Goal: Information Seeking & Learning: Find specific fact

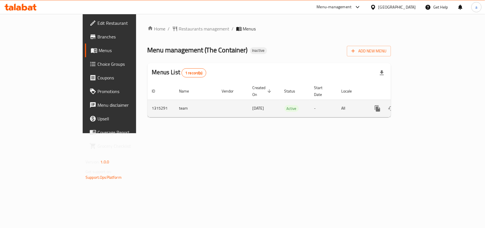
click at [425, 110] on link "enhanced table" at bounding box center [419, 108] width 14 height 14
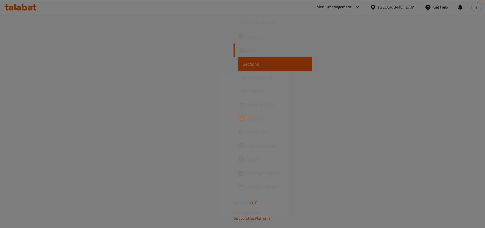
click at [465, 110] on div at bounding box center [242, 114] width 485 height 228
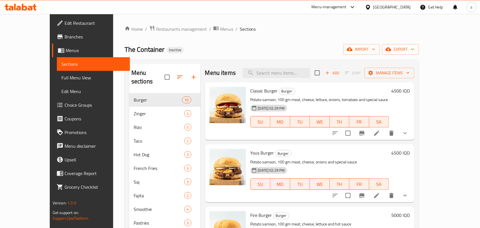
click at [61, 81] on span "Full Menu View" at bounding box center [93, 77] width 64 height 7
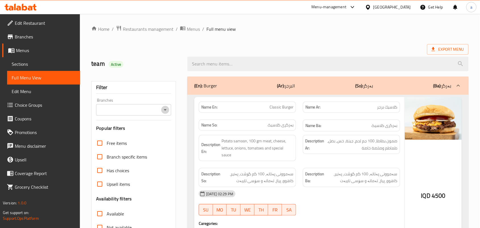
click at [166, 113] on icon "Open" at bounding box center [165, 109] width 7 height 7
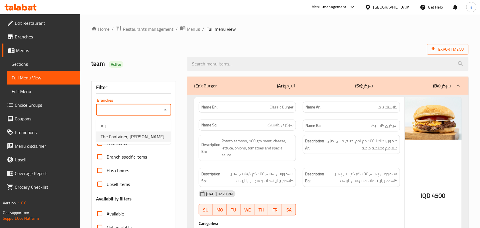
click at [151, 134] on span "The Container, [PERSON_NAME]" at bounding box center [133, 136] width 64 height 7
type input "The Container, [PERSON_NAME]"
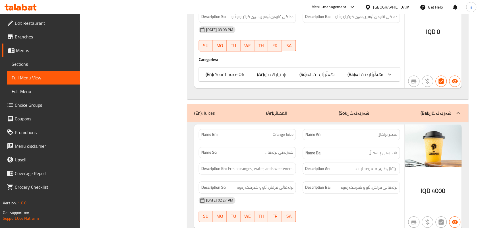
scroll to position [11782, 0]
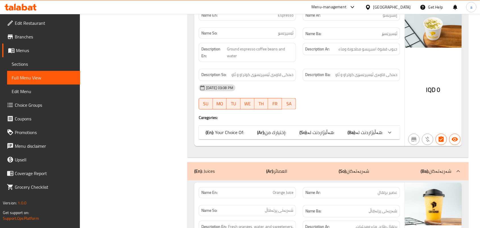
click at [332, 132] on div "(En): Your Choice Of: (Ar): إختيارك من: (So): هەڵبژاردنت لە: (Ba): هەڵبژاردنت ل…" at bounding box center [299, 133] width 201 height 14
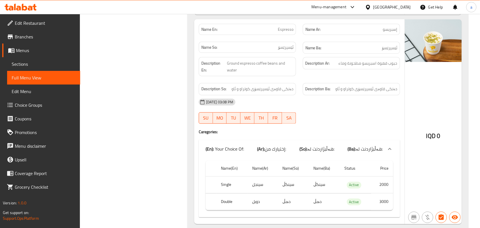
scroll to position [11754, 0]
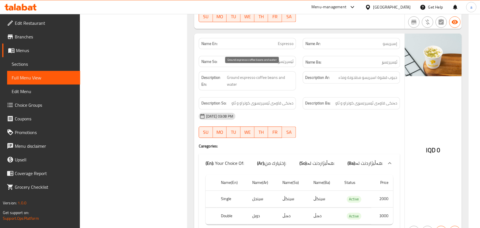
click at [235, 74] on span "Ground espresso coffee beans and water" at bounding box center [260, 81] width 66 height 14
copy span "Ground"
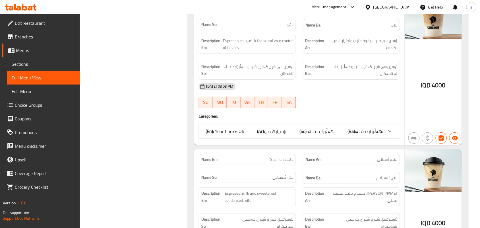
scroll to position [10795, 0]
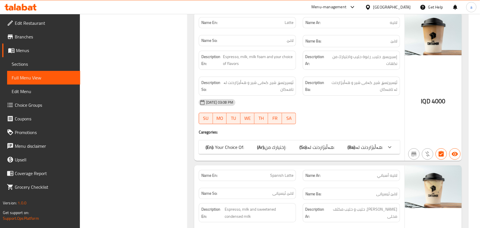
click at [356, 143] on span "هەڵبژاردنت لە:" at bounding box center [369, 147] width 27 height 9
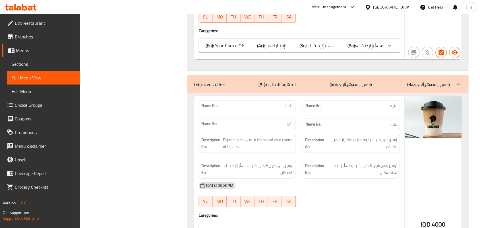
scroll to position [10629, 0]
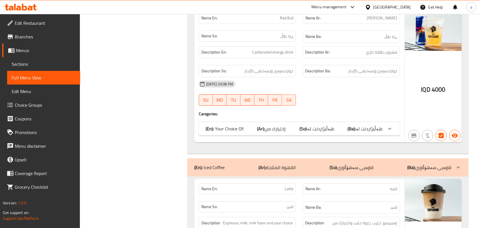
click at [328, 124] on span "هەڵبژاردنت لە:" at bounding box center [320, 128] width 27 height 9
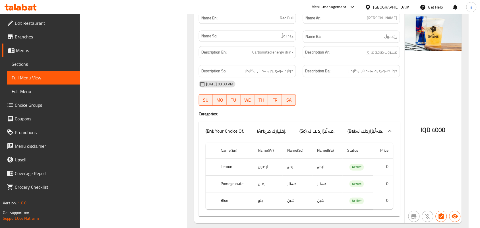
scroll to position [10546, 0]
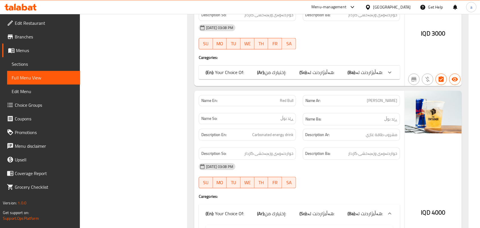
click at [341, 68] on div "(En): Your Choice Of: (Ar): إختيارك من: (So): هەڵبژاردنت لە: (Ba): هەڵبژاردنت ل…" at bounding box center [299, 73] width 201 height 14
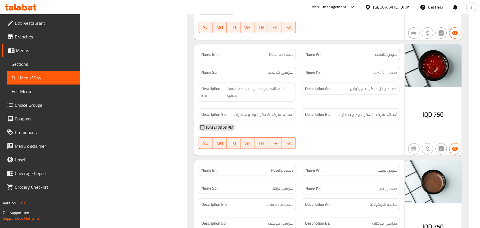
scroll to position [8923, 0]
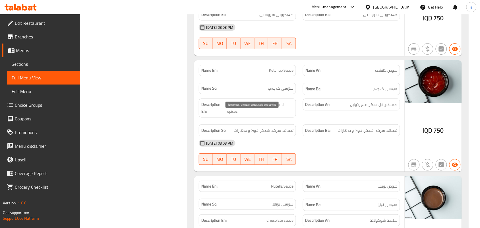
click at [253, 115] on span "Tomatoes, vinegar, sugar, salt and spices" at bounding box center [260, 108] width 66 height 14
copy span "vinegar"
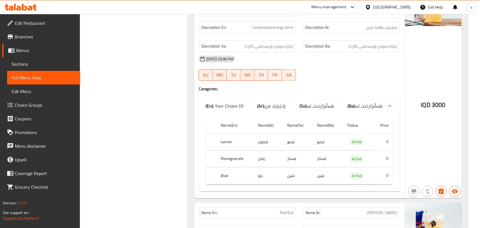
scroll to position [10581, 0]
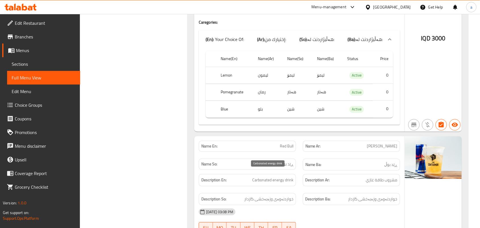
click at [276, 176] on span "Carbonated energy drink" at bounding box center [272, 179] width 41 height 7
copy span "Carbonated energy drink"
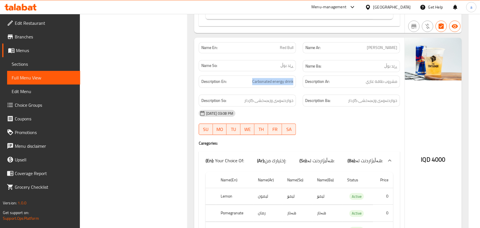
scroll to position [10664, 0]
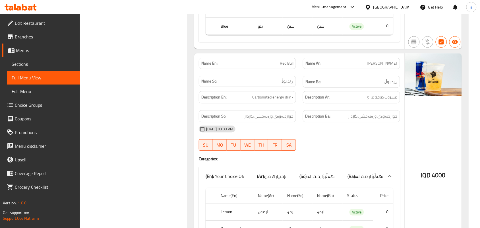
click at [311, 123] on div "[DATE] 03:08 PM" at bounding box center [299, 129] width 208 height 14
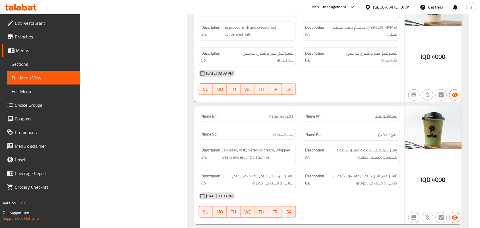
scroll to position [11244, 0]
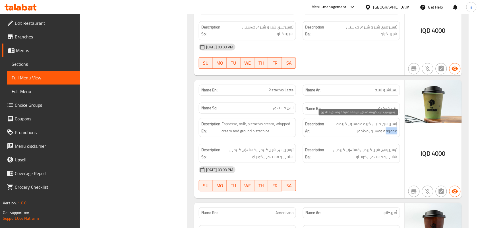
drag, startPoint x: 386, startPoint y: 136, endPoint x: 397, endPoint y: 137, distance: 11.1
click at [397, 134] on span "إسبريسو، حليب، كريمة فستق، كريمة مخفوقة وفستق مطحون" at bounding box center [361, 127] width 72 height 14
copy span "مخفوق"
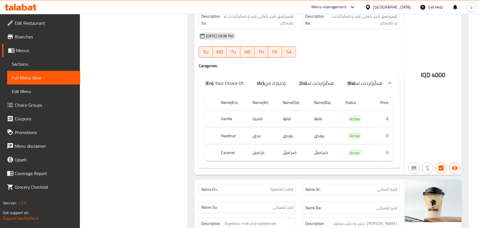
scroll to position [10995, 0]
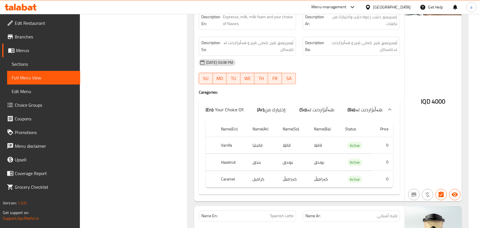
click at [313, 92] on h4 "Caregories:" at bounding box center [299, 92] width 201 height 6
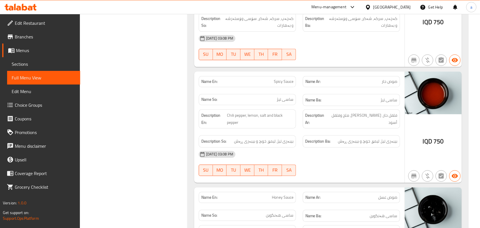
scroll to position [8675, 0]
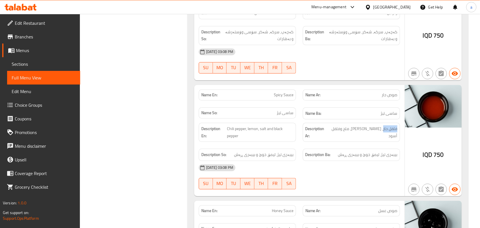
drag, startPoint x: 384, startPoint y: 141, endPoint x: 397, endPoint y: 141, distance: 13.6
click at [397, 141] on div "Description Ar: فلفل حار، ليمون، ملح وفلفل أسود" at bounding box center [351, 131] width 97 height 19
copy span "فلفل حار"
click at [342, 139] on h6 "Description Ar: فلفل حار، ليمون، ملح وفلفل أسود" at bounding box center [351, 132] width 92 height 14
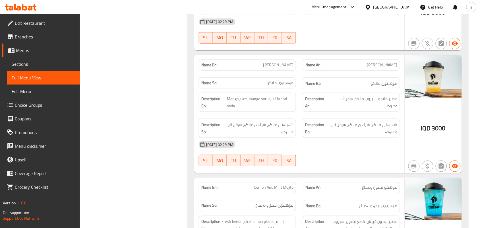
scroll to position [5828, 0]
